Goal: Task Accomplishment & Management: Manage account settings

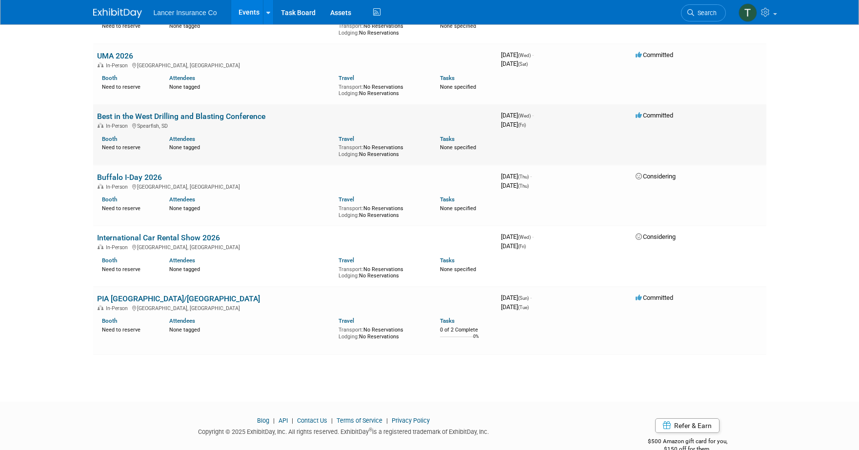
scroll to position [2126, 0]
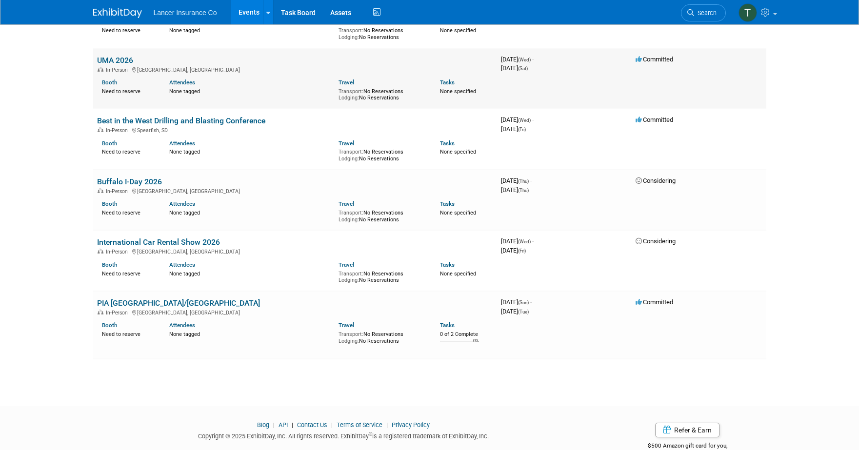
click at [108, 59] on link "UMA 2026" at bounding box center [115, 60] width 36 height 9
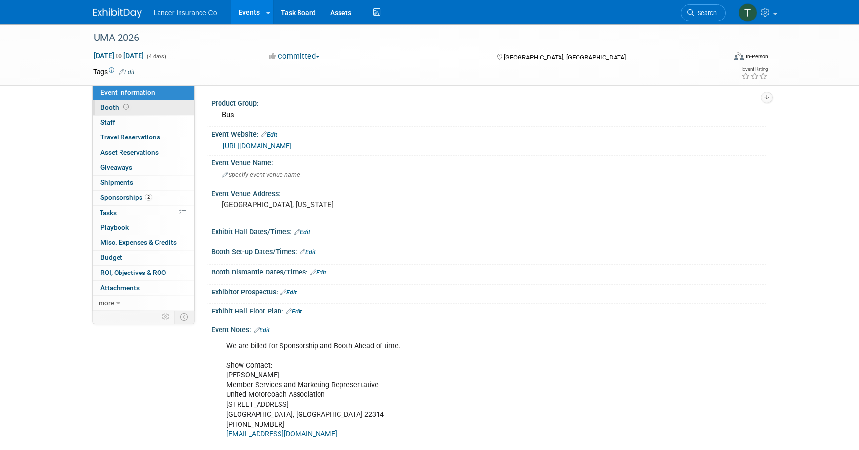
click at [113, 108] on span "Booth" at bounding box center [116, 107] width 30 height 8
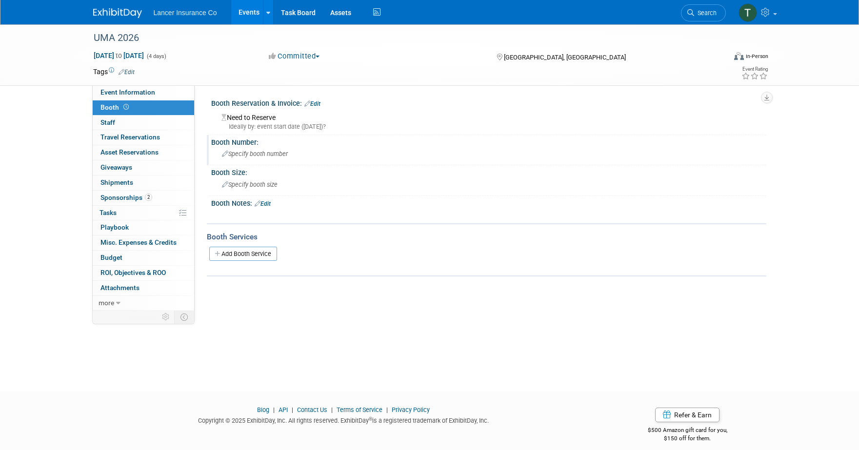
click at [255, 156] on span "Specify booth number" at bounding box center [255, 153] width 66 height 7
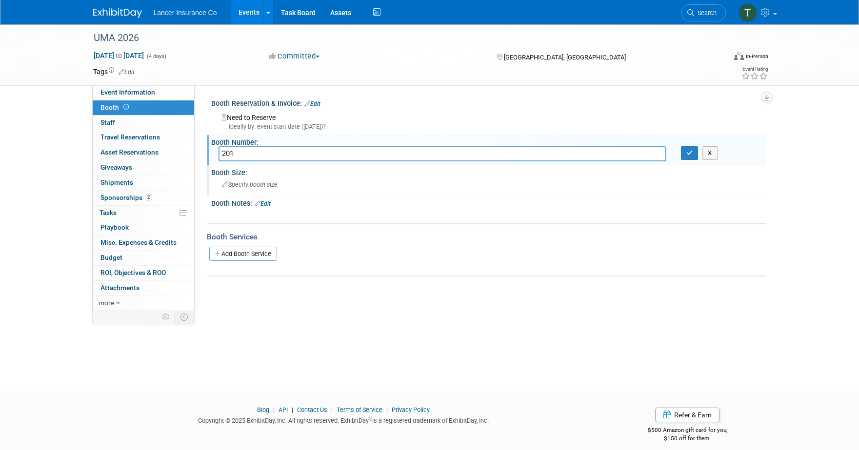
type input "201"
click at [275, 183] on span "Specify booth size" at bounding box center [250, 184] width 56 height 7
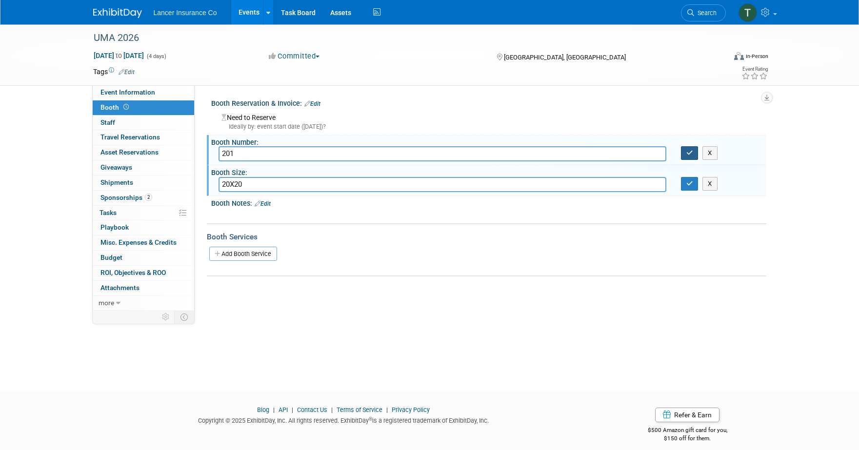
type input "20X20"
click at [690, 155] on icon "button" at bounding box center [690, 153] width 7 height 6
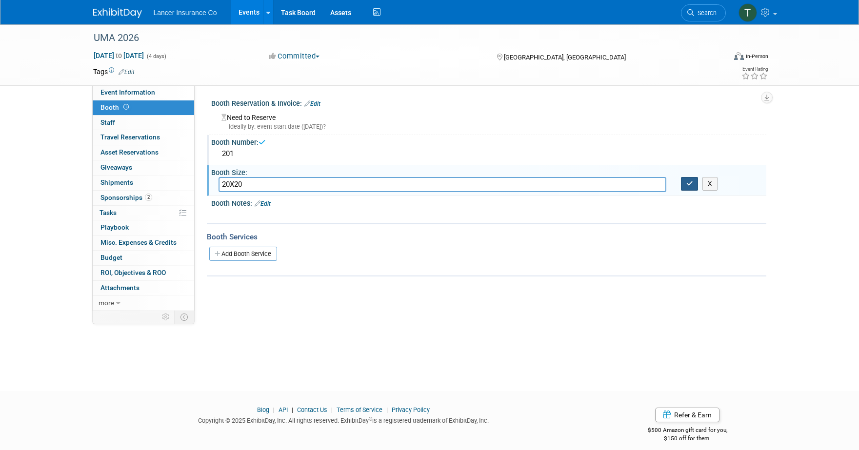
click at [689, 183] on icon "button" at bounding box center [690, 184] width 7 height 6
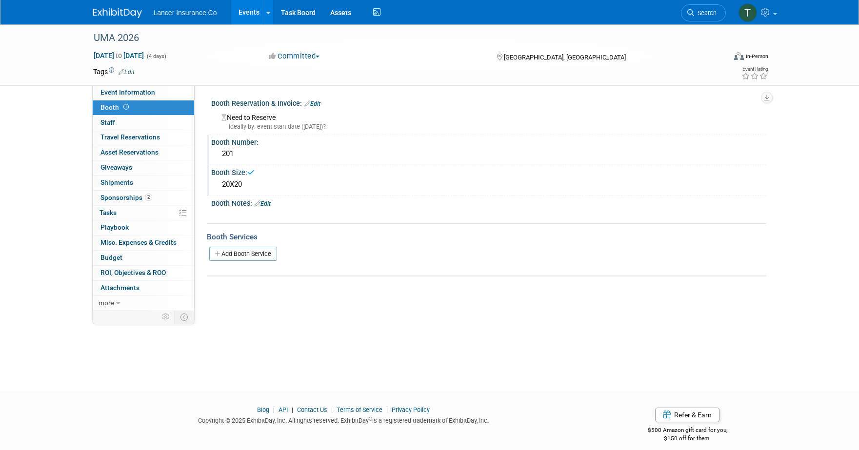
click at [313, 104] on link "Edit" at bounding box center [313, 104] width 16 height 7
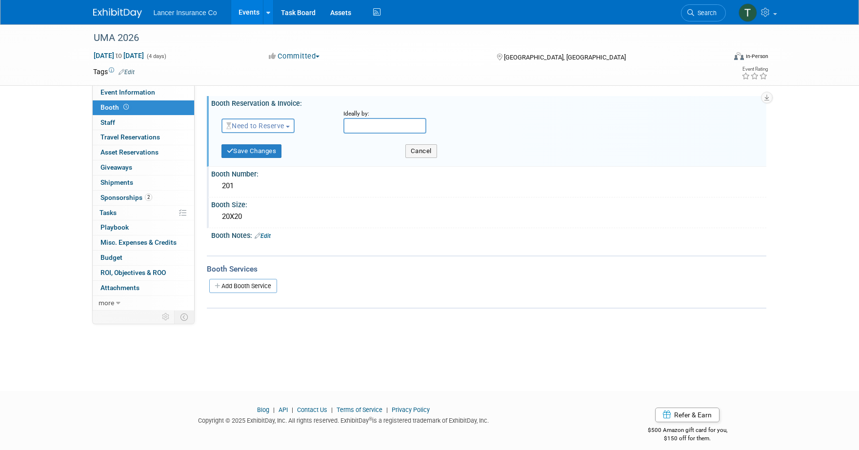
click at [270, 127] on span "Need to Reserve" at bounding box center [255, 126] width 58 height 8
click at [262, 157] on link "Reserved" at bounding box center [274, 156] width 104 height 14
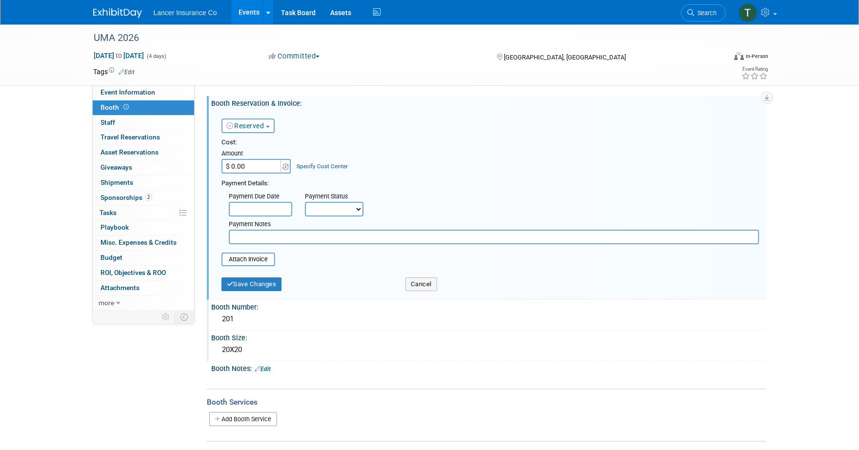
click at [254, 168] on input "$ 0.00" at bounding box center [252, 166] width 61 height 15
paste input "6,592"
type input "$ 6,592.00"
click at [246, 263] on input "file" at bounding box center [216, 260] width 116 height 12
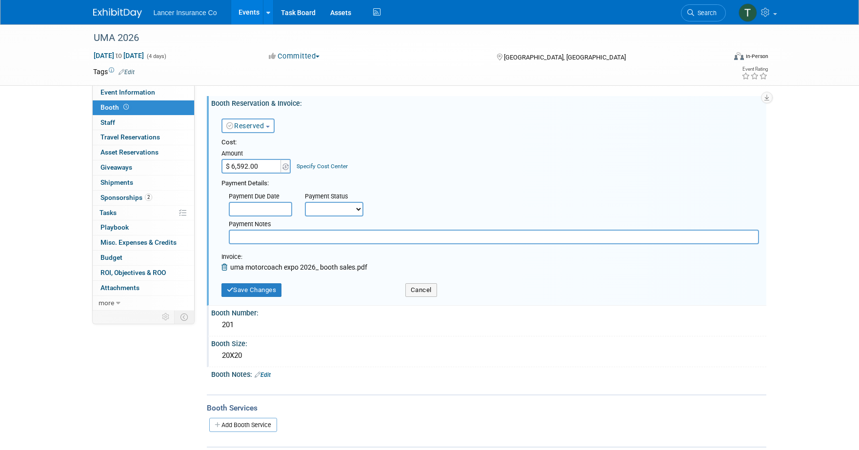
click at [257, 236] on input "text" at bounding box center [494, 237] width 530 height 15
paste input "Total Balance Due: $6,400.00 EARLY BIRD RATES: To qualify for the EARLY BIRD ra…"
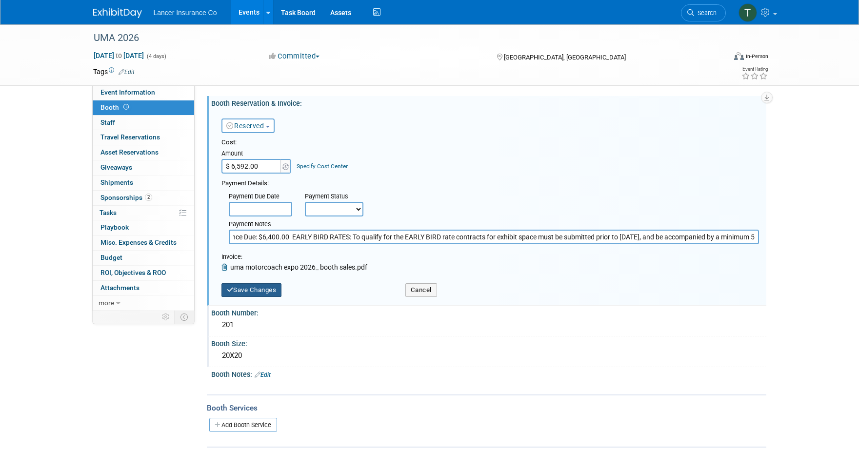
type input "Deposit paid Total Balance Due: $6,400.00 EARLY BIRD RATES: To qualify for the …"
click at [268, 289] on button "Save Changes" at bounding box center [252, 291] width 61 height 14
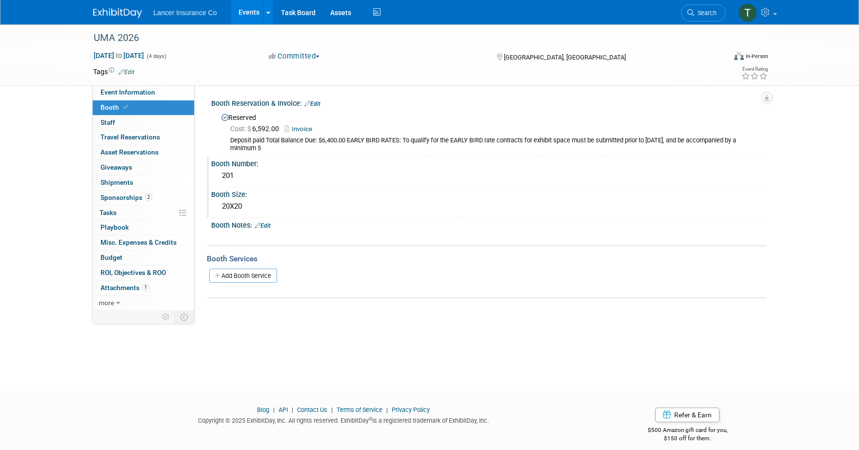
click at [271, 225] on link "Edit" at bounding box center [263, 226] width 16 height 7
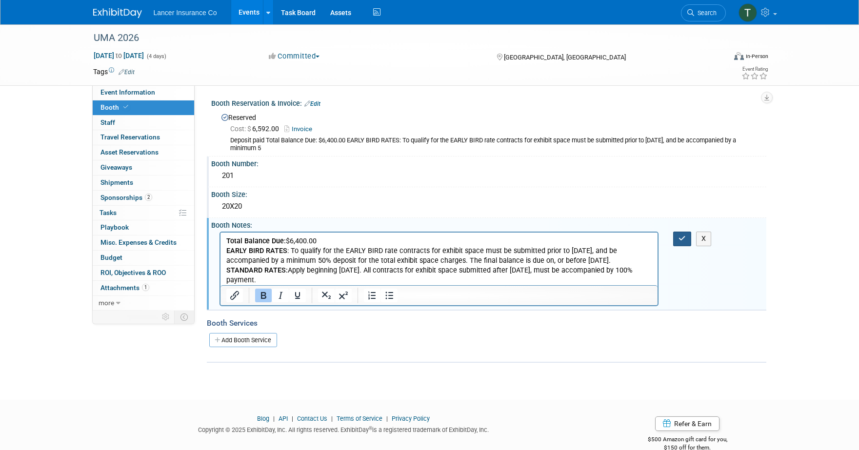
click at [681, 238] on icon "button" at bounding box center [682, 238] width 7 height 7
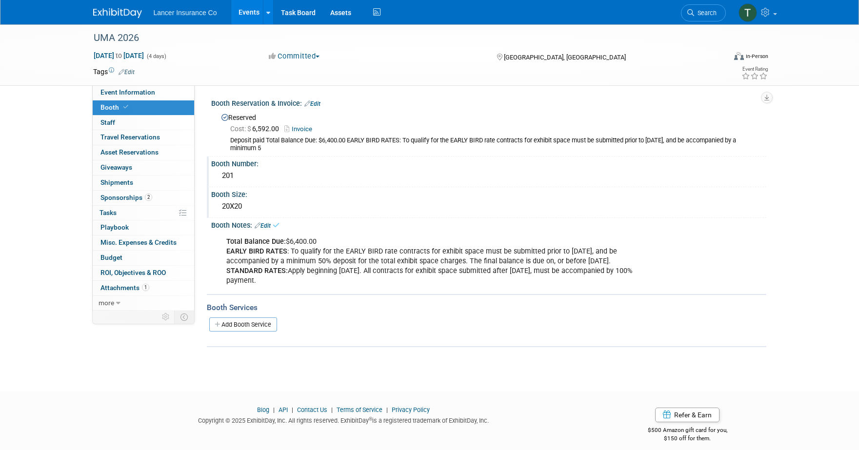
click at [315, 104] on link "Edit" at bounding box center [313, 104] width 16 height 7
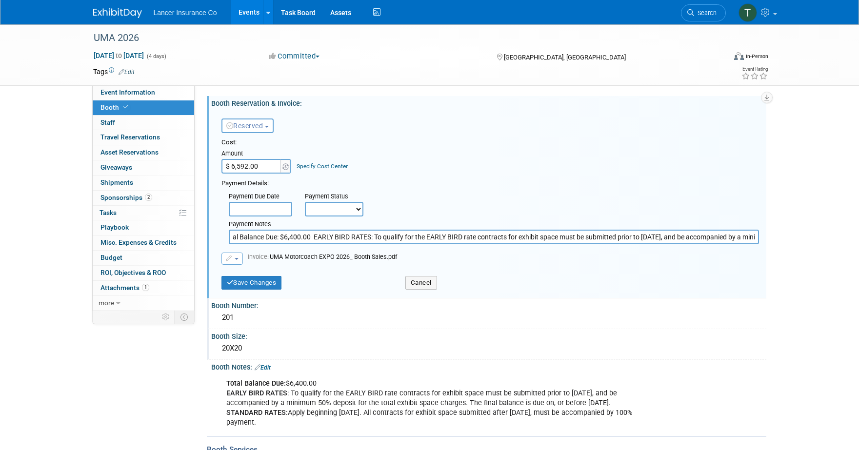
scroll to position [0, 102]
drag, startPoint x: 362, startPoint y: 236, endPoint x: 762, endPoint y: 238, distance: 400.2
click at [762, 238] on div "Payment Notes Deposit paid Total Balance Due: $6,400.00 EARLY BIRD RATES: To qu…" at bounding box center [494, 231] width 545 height 28
type input "Deposit paid Total Balance Due: $6,400.00"
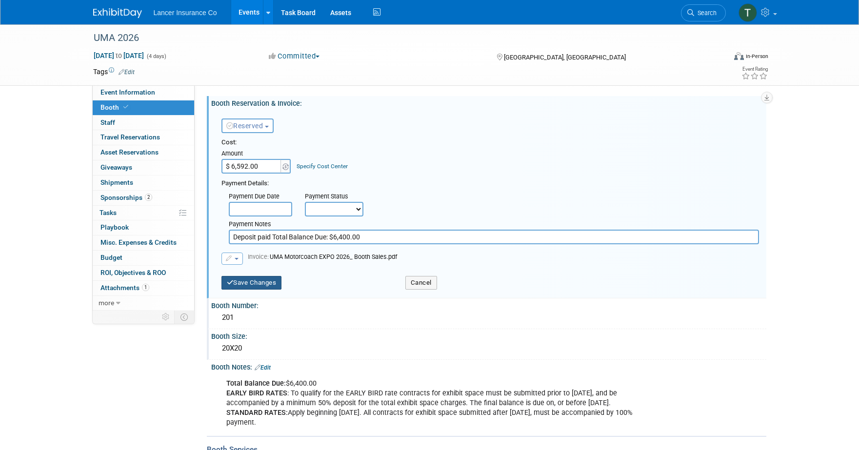
click at [265, 287] on button "Save Changes" at bounding box center [252, 283] width 61 height 14
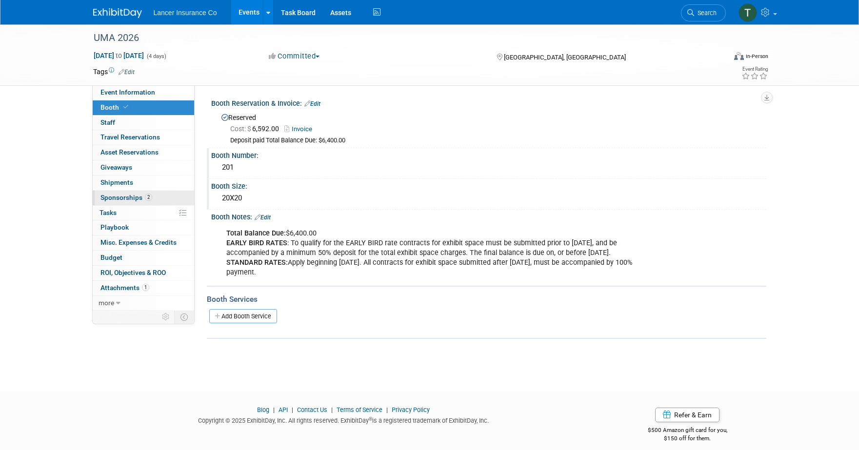
click at [119, 198] on span "Sponsorships 2" at bounding box center [127, 198] width 52 height 8
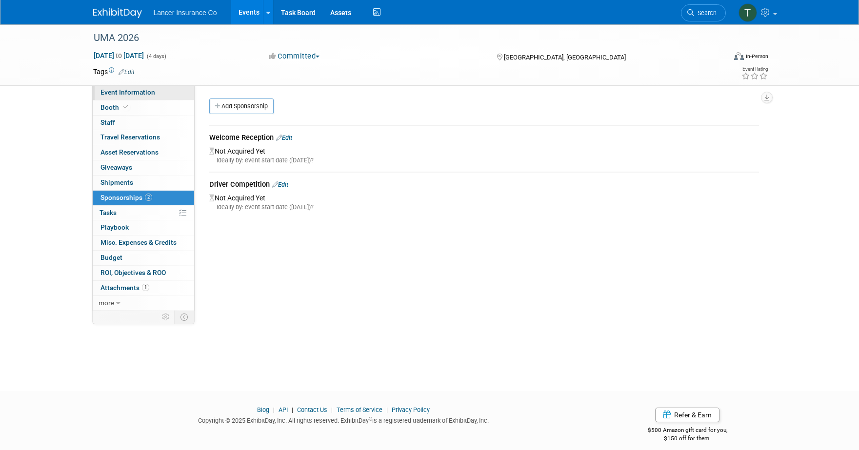
click at [116, 92] on span "Event Information" at bounding box center [128, 92] width 55 height 8
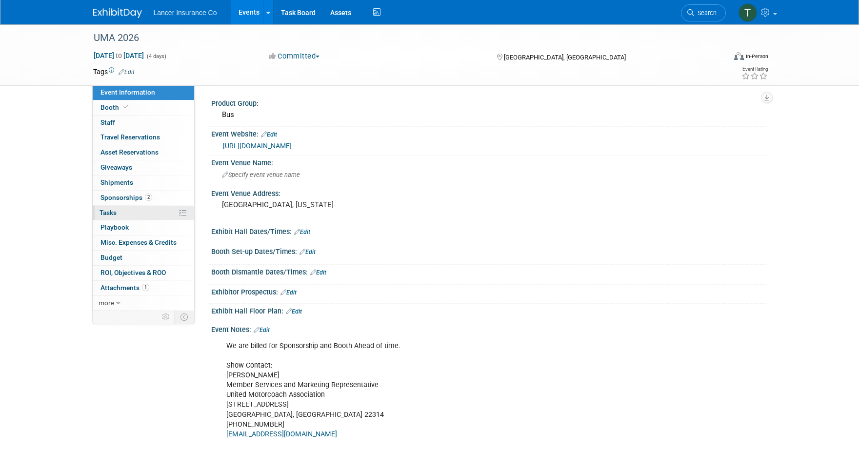
click at [109, 210] on span "Tasks 0%" at bounding box center [108, 213] width 17 height 8
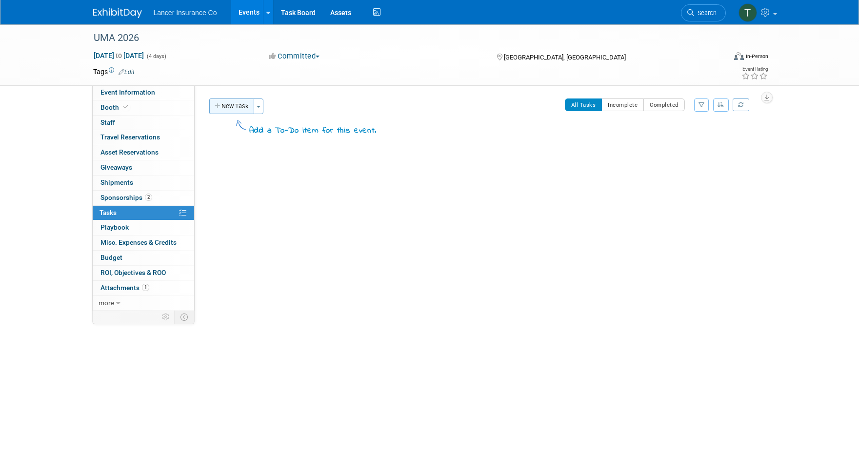
click at [227, 102] on button "New Task" at bounding box center [231, 107] width 45 height 16
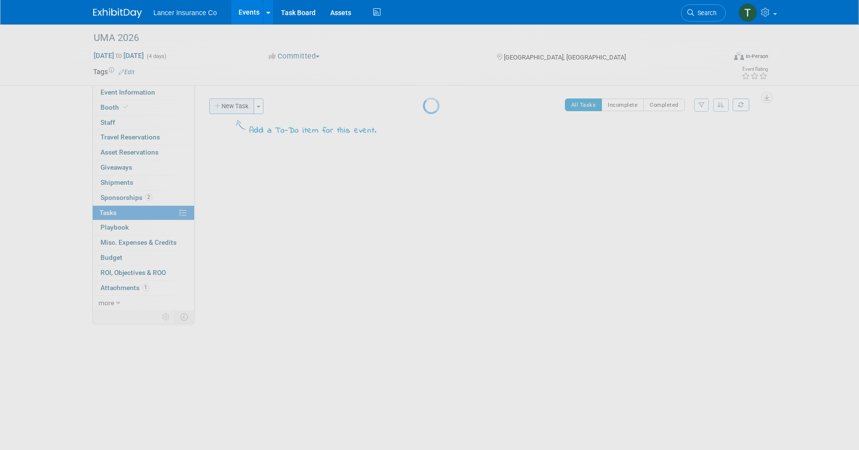
select select "7"
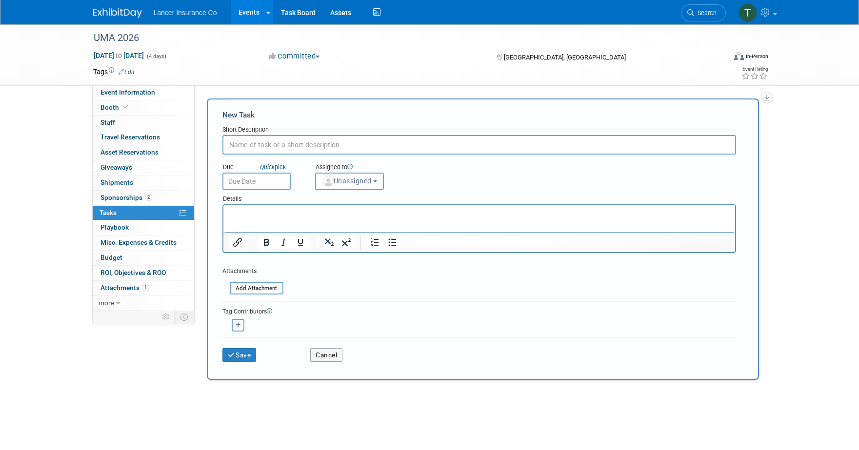
click at [251, 174] on input "text" at bounding box center [257, 182] width 68 height 18
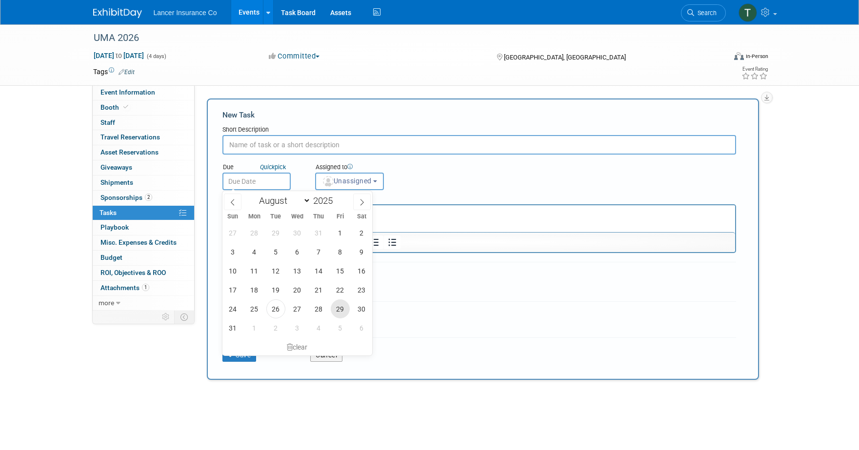
click at [335, 313] on span "29" at bounding box center [340, 309] width 19 height 19
type input "Aug 29, 2025"
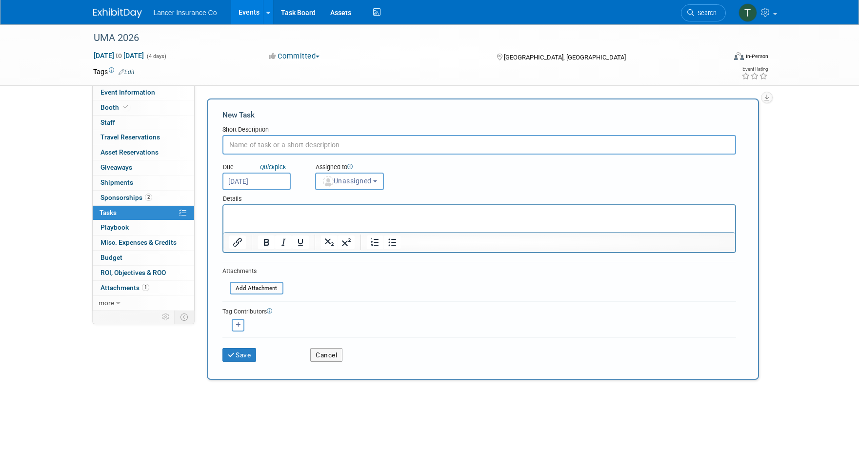
click at [264, 212] on p "Rich Text Area. Press ALT-0 for help." at bounding box center [479, 214] width 501 height 10
click at [244, 144] on input "text" at bounding box center [480, 145] width 514 height 20
type input "Pay booth Balance"
click at [345, 187] on button "Unassigned" at bounding box center [349, 182] width 69 height 18
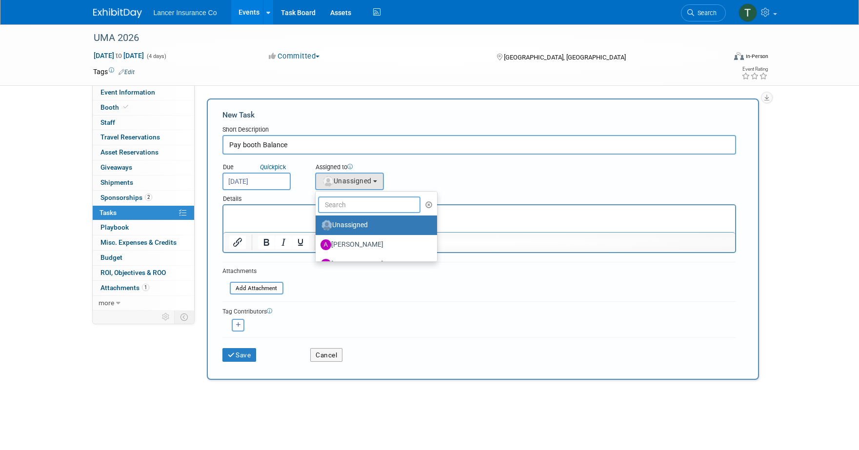
click at [350, 203] on input "text" at bounding box center [369, 205] width 103 height 17
type input "[PERSON_NAME]"
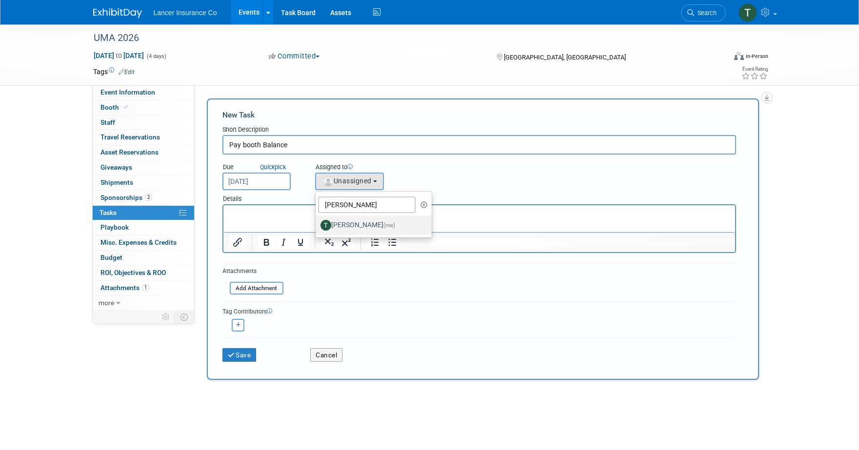
click at [370, 225] on label "Terrence Forrest (me)" at bounding box center [372, 226] width 102 height 16
click at [317, 225] on input "Terrence Forrest (me)" at bounding box center [314, 224] width 6 height 6
select select "4421722b-634f-4799-af43-cbca53d48260"
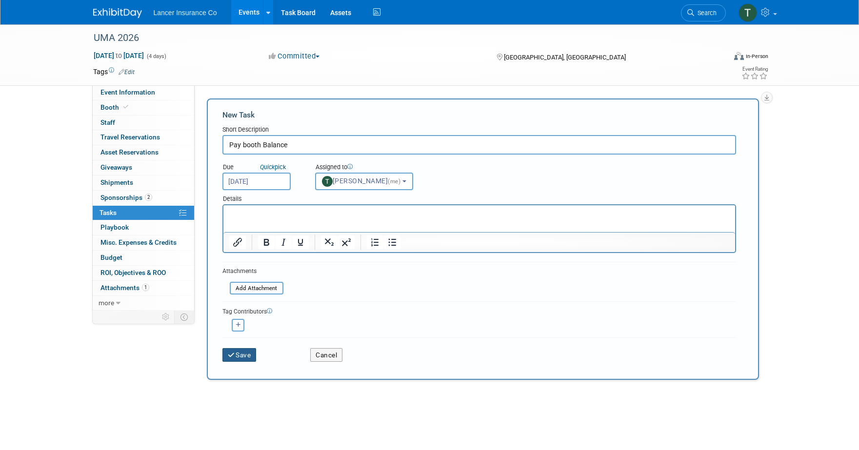
click at [248, 353] on button "Save" at bounding box center [240, 355] width 34 height 14
